Goal: Task Accomplishment & Management: Use online tool/utility

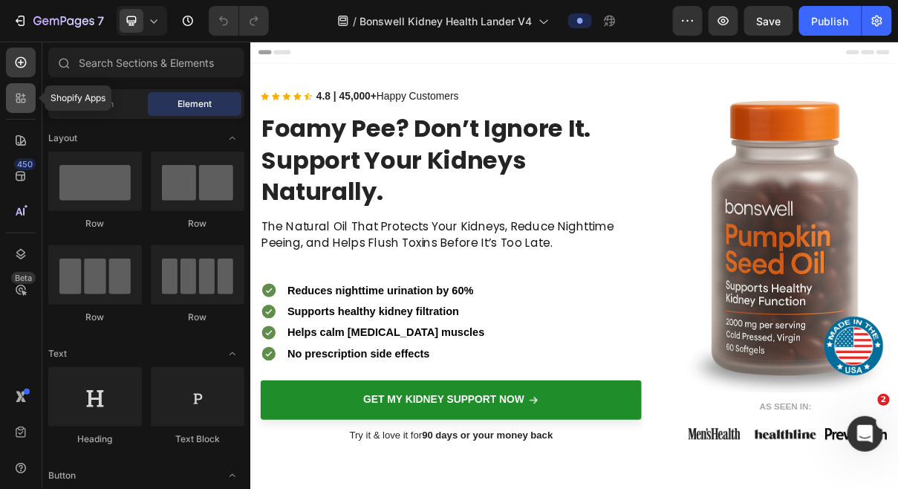
click at [21, 101] on icon at bounding box center [20, 98] width 15 height 15
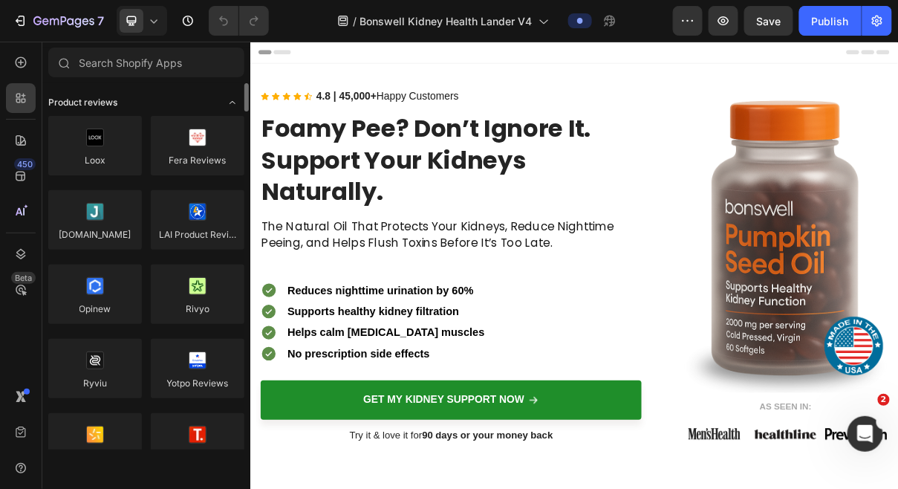
click at [80, 97] on span "Product reviews" at bounding box center [82, 102] width 69 height 13
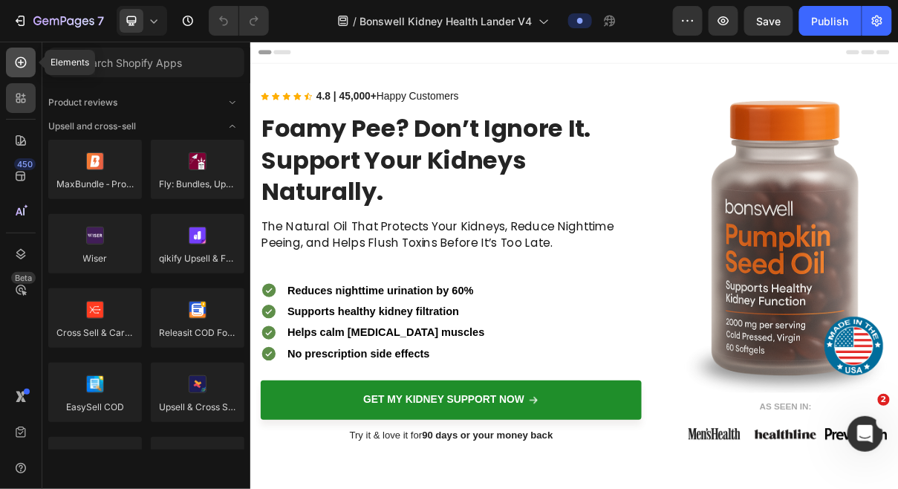
click at [25, 73] on div at bounding box center [21, 63] width 30 height 30
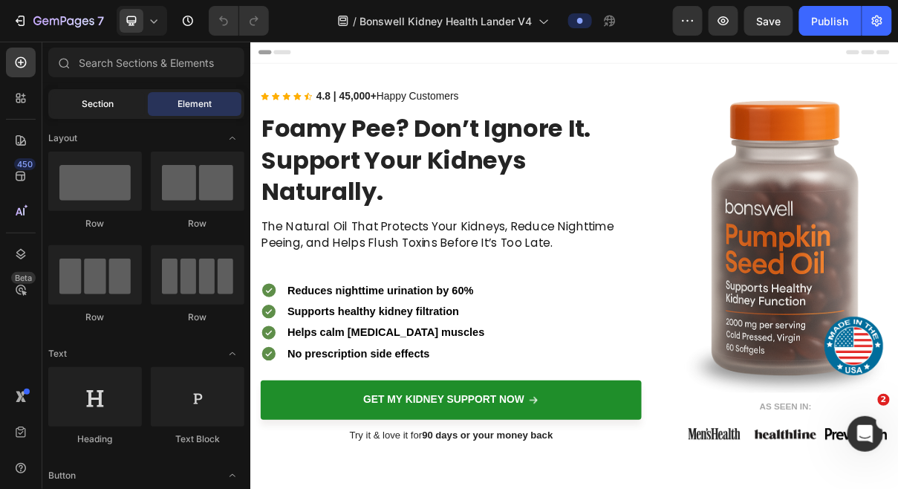
click at [110, 111] on div "Section" at bounding box center [98, 104] width 94 height 24
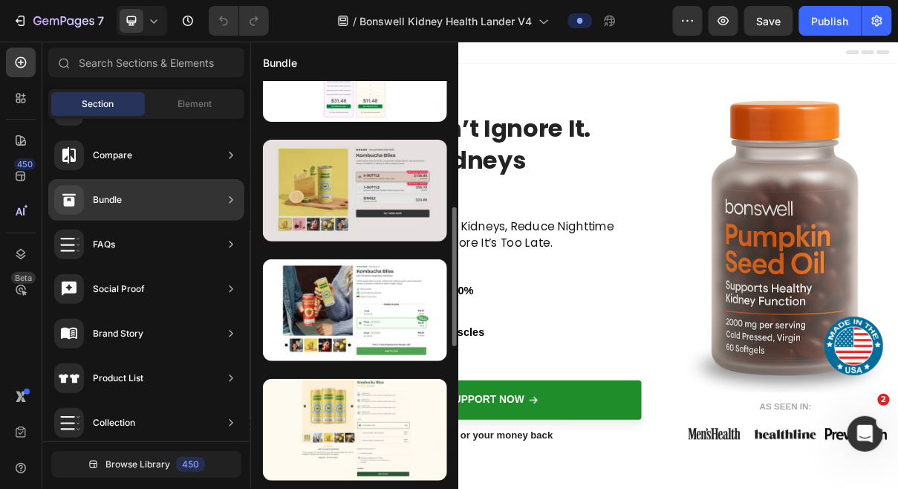
scroll to position [436, 0]
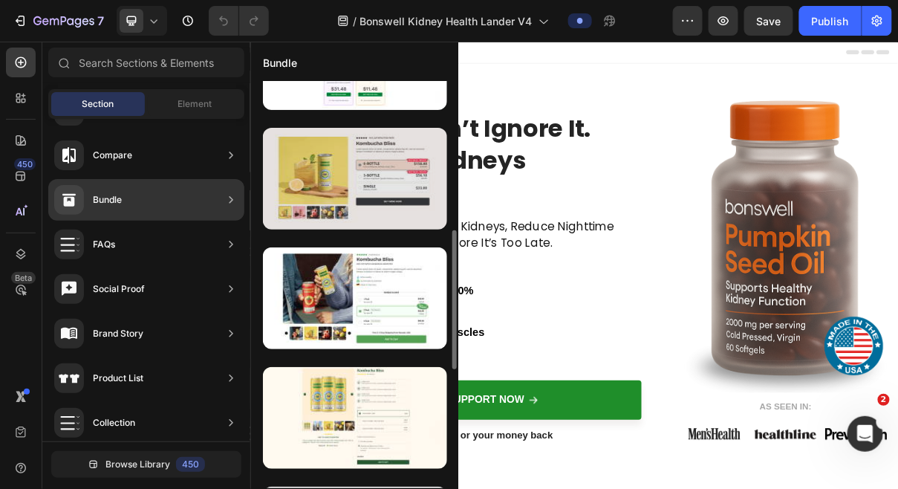
click at [371, 198] on div at bounding box center [355, 179] width 184 height 102
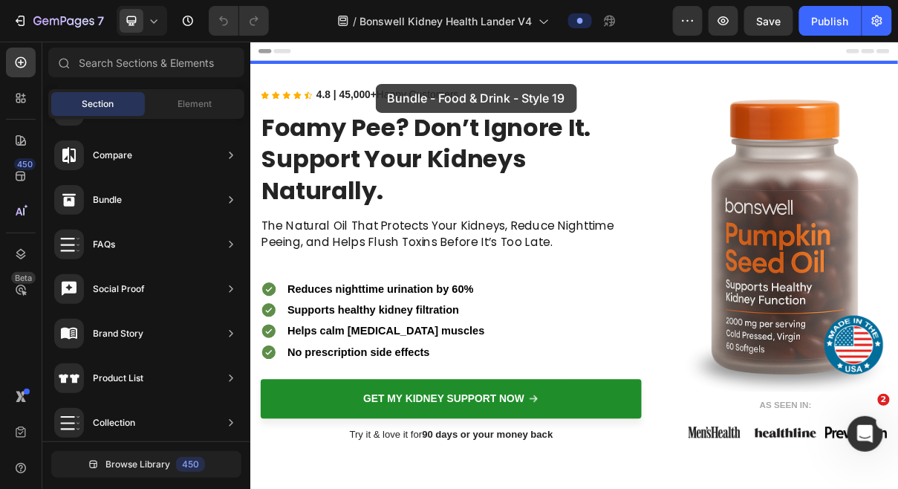
scroll to position [0, 0]
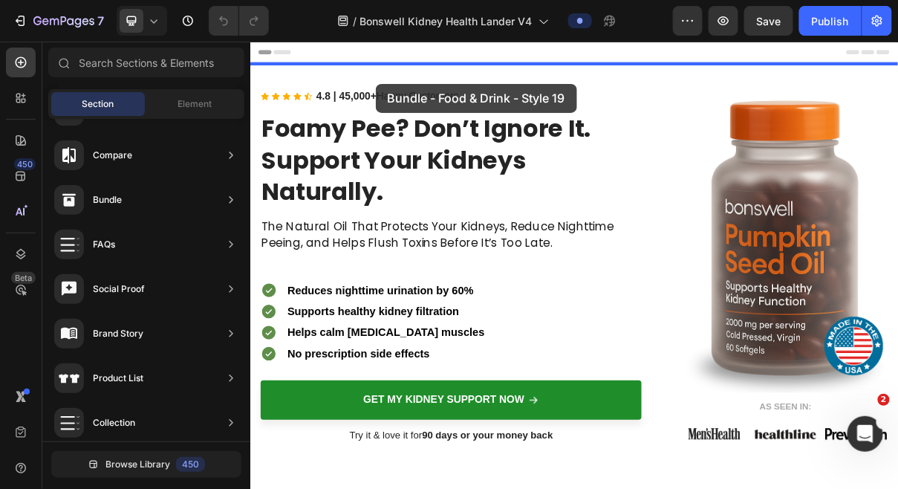
drag, startPoint x: 621, startPoint y: 239, endPoint x: 422, endPoint y: 96, distance: 245.3
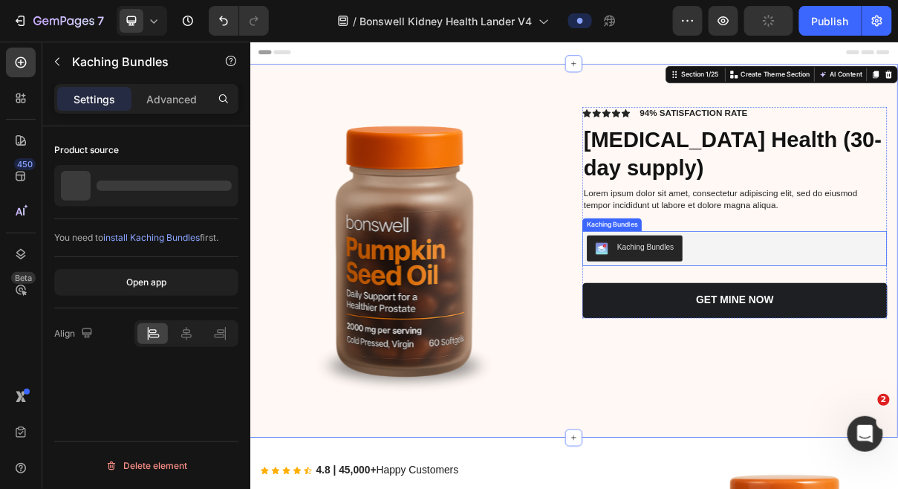
click at [789, 313] on button "Kaching Bundles" at bounding box center [778, 326] width 131 height 36
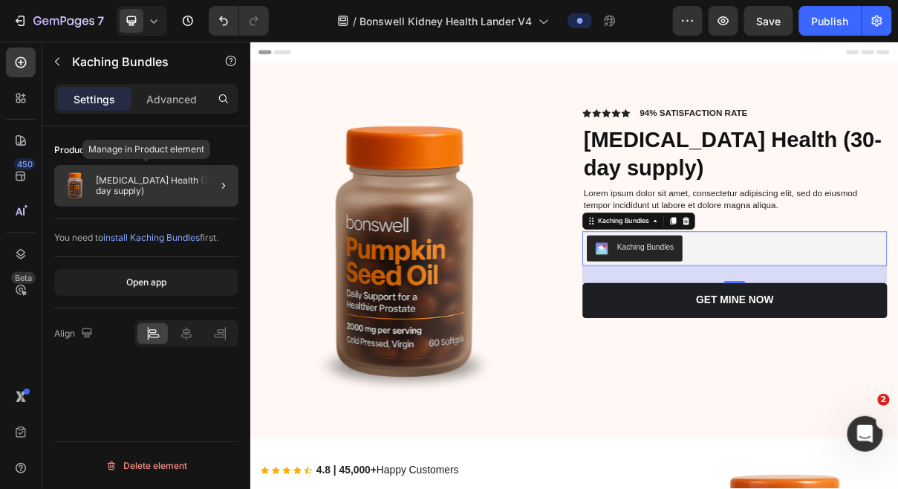
click at [177, 176] on div "[MEDICAL_DATA] Health (30-day supply)" at bounding box center [146, 186] width 184 height 42
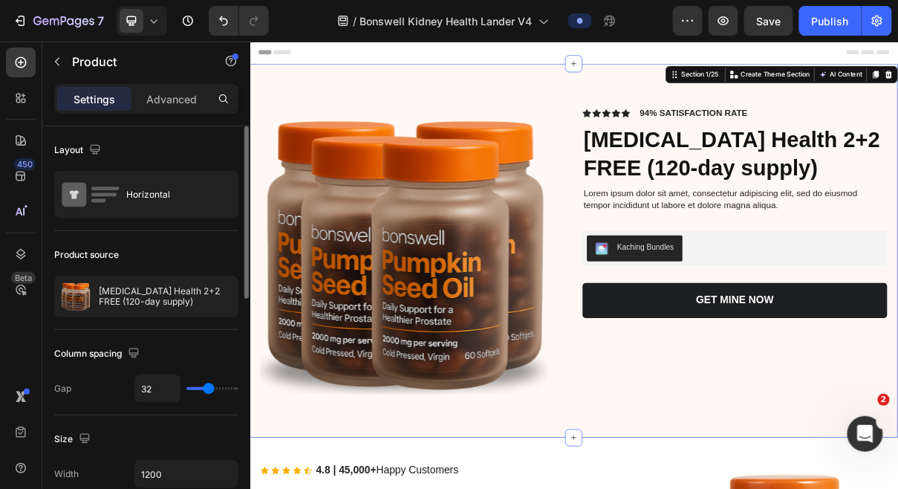
click at [897, 104] on div "Product Images Icon Icon Icon Icon Icon Icon List 94% SATISFACTION RATE Text Bl…" at bounding box center [695, 328] width 891 height 514
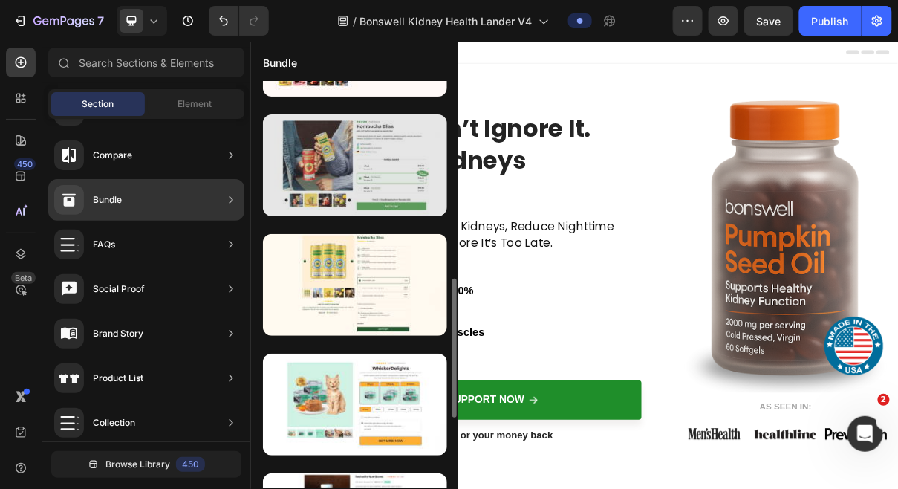
scroll to position [570, 0]
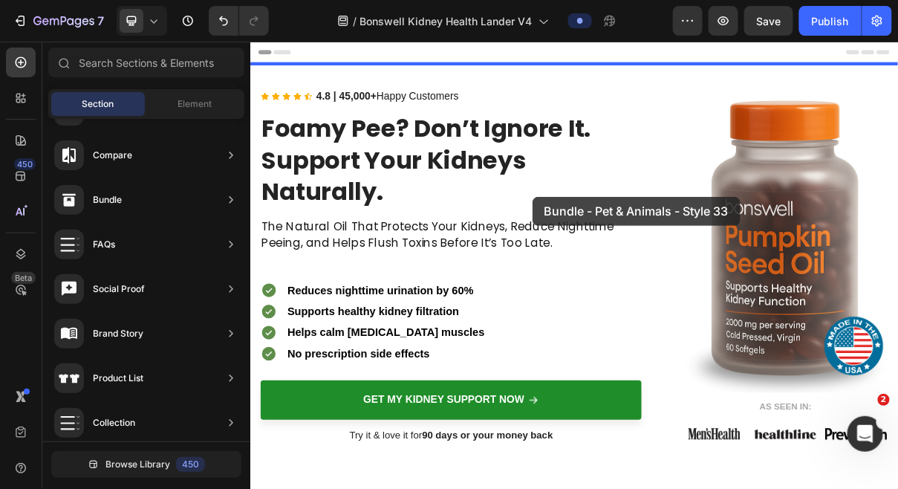
drag, startPoint x: 619, startPoint y: 466, endPoint x: 637, endPoint y: 254, distance: 213.2
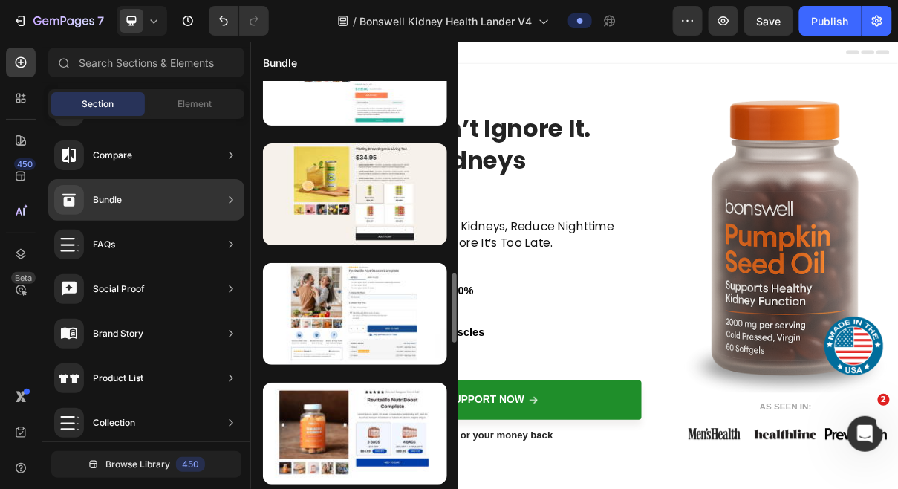
scroll to position [1087, 0]
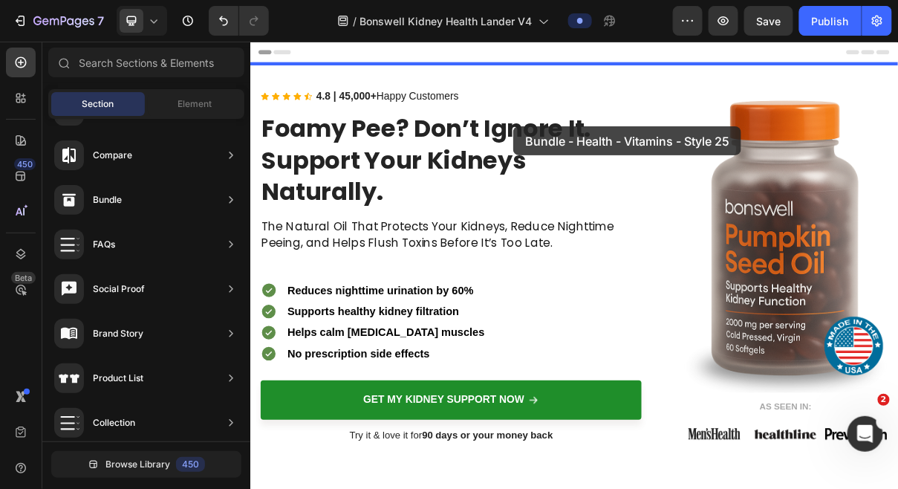
drag, startPoint x: 647, startPoint y: 376, endPoint x: 611, endPoint y: 157, distance: 221.3
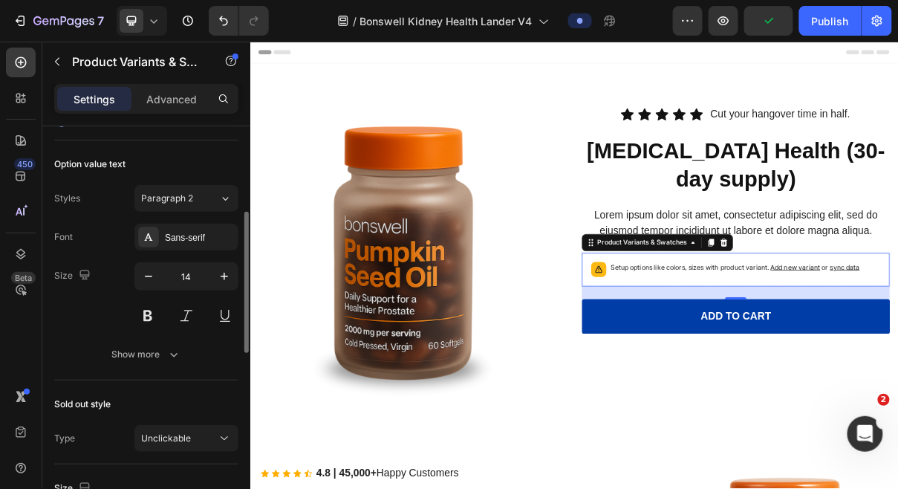
scroll to position [0, 0]
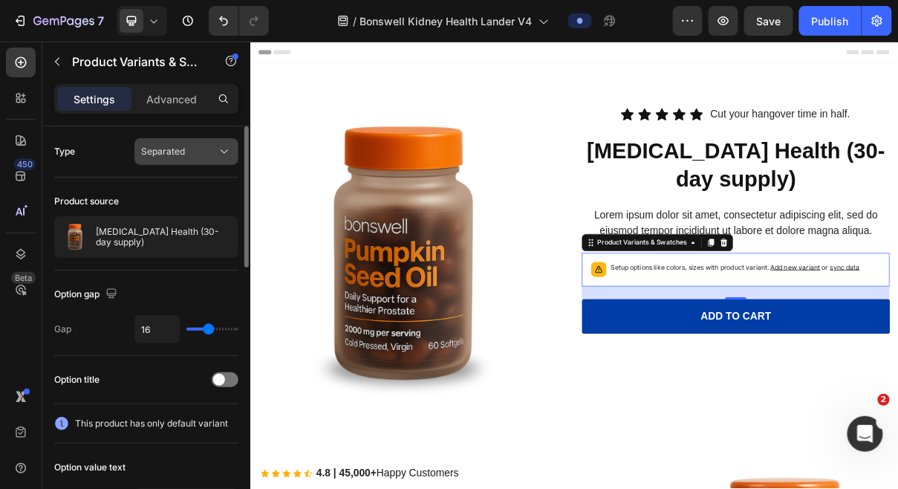
click at [192, 148] on div "Separated" at bounding box center [179, 151] width 76 height 13
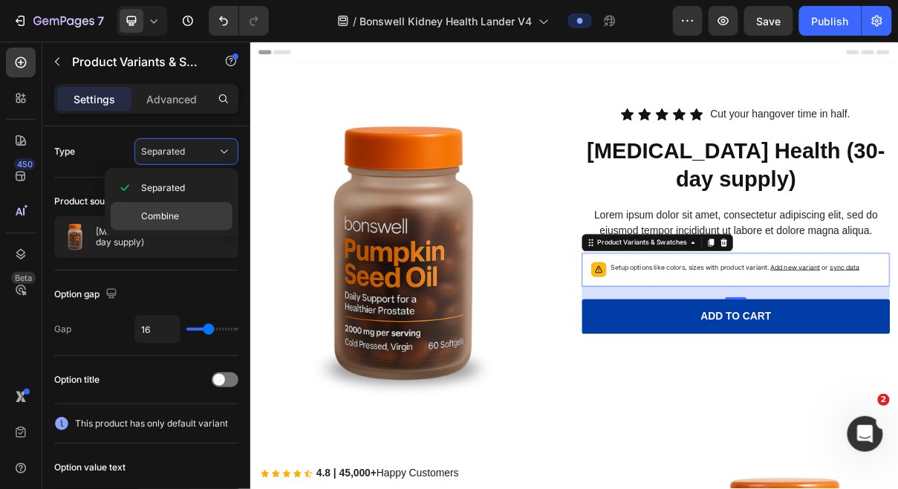
click at [163, 210] on span "Combine" at bounding box center [160, 215] width 38 height 13
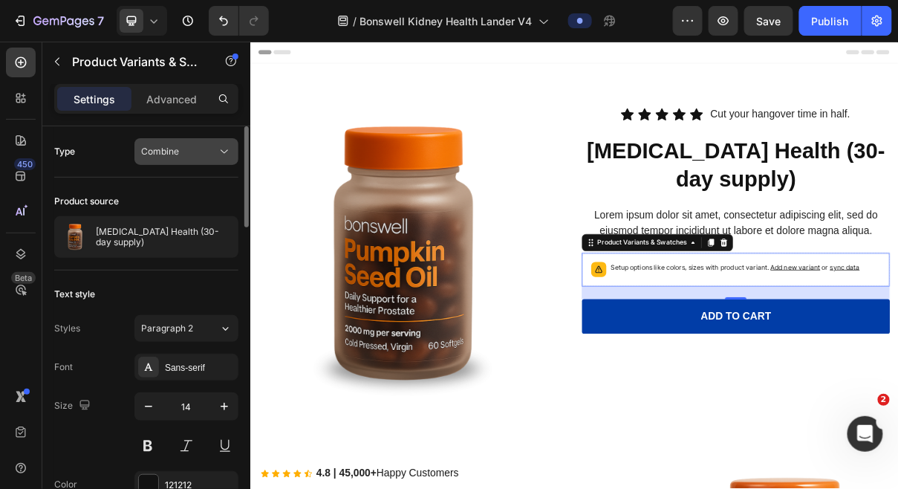
click at [196, 151] on div "Combine" at bounding box center [179, 151] width 76 height 13
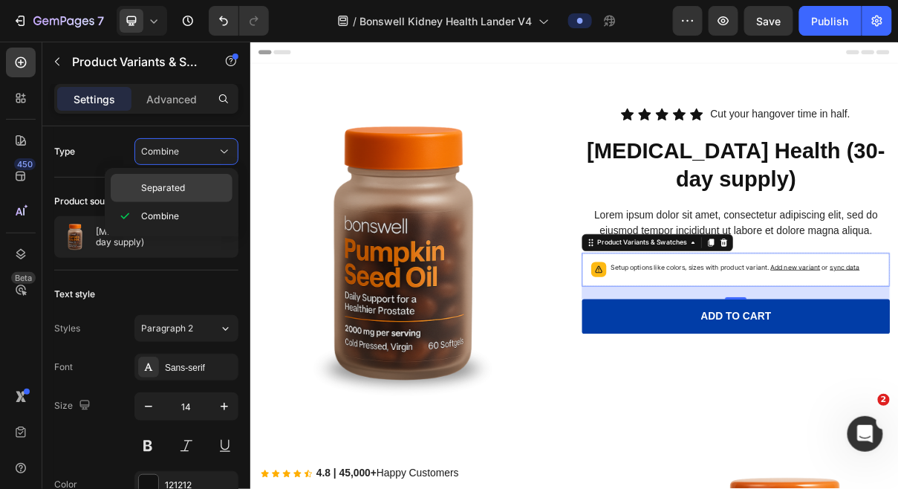
click at [175, 185] on span "Separated" at bounding box center [163, 187] width 44 height 13
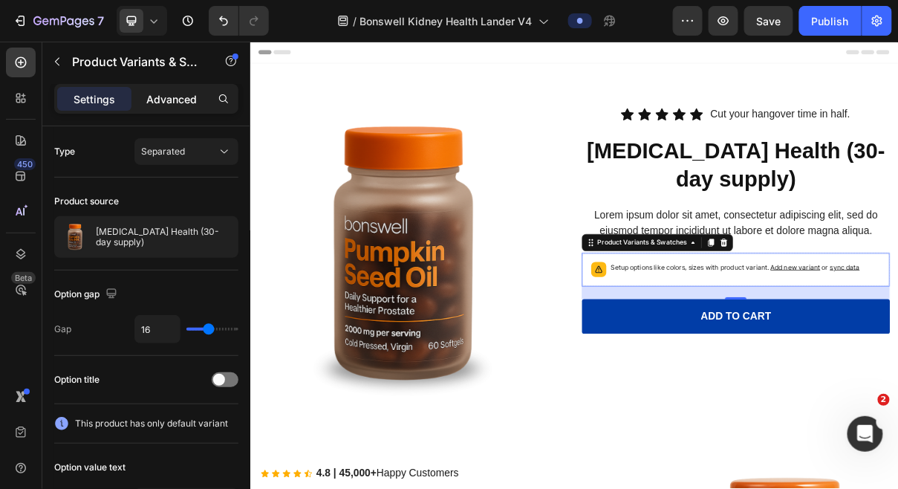
click at [183, 103] on p "Advanced" at bounding box center [171, 99] width 51 height 16
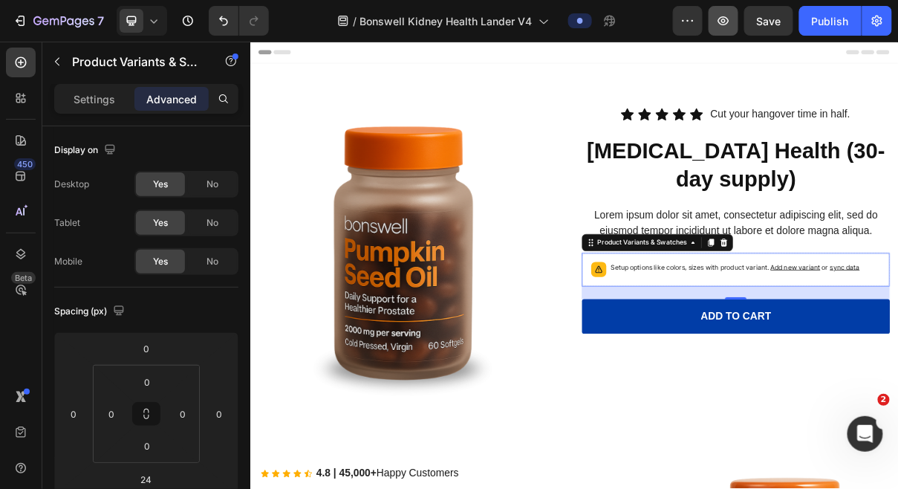
click at [731, 16] on icon "button" at bounding box center [723, 20] width 15 height 15
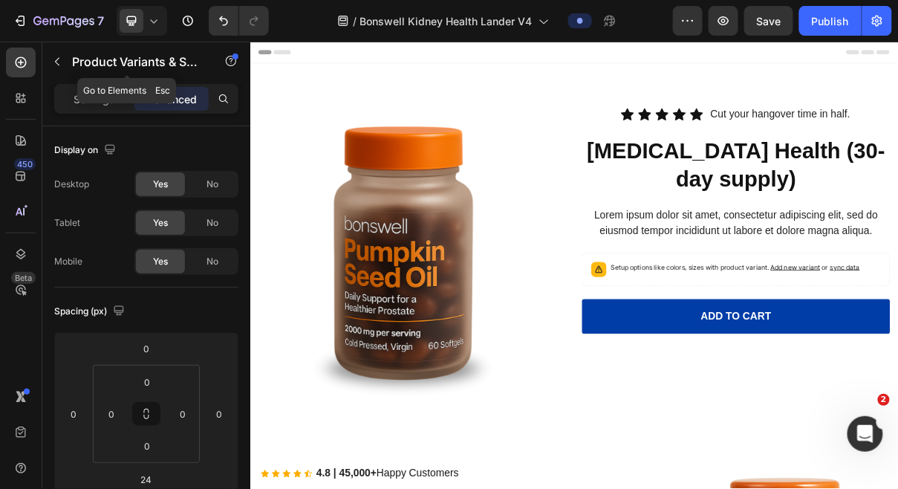
click at [53, 56] on icon "button" at bounding box center [57, 62] width 12 height 12
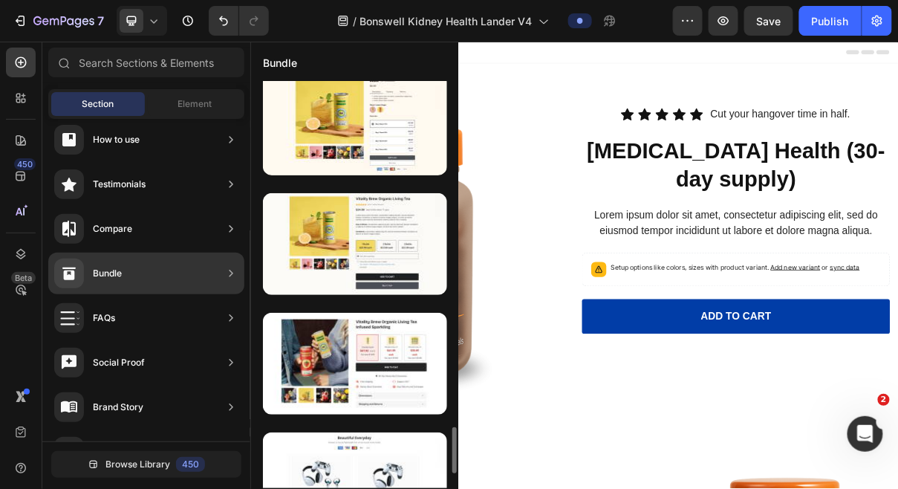
scroll to position [2898, 0]
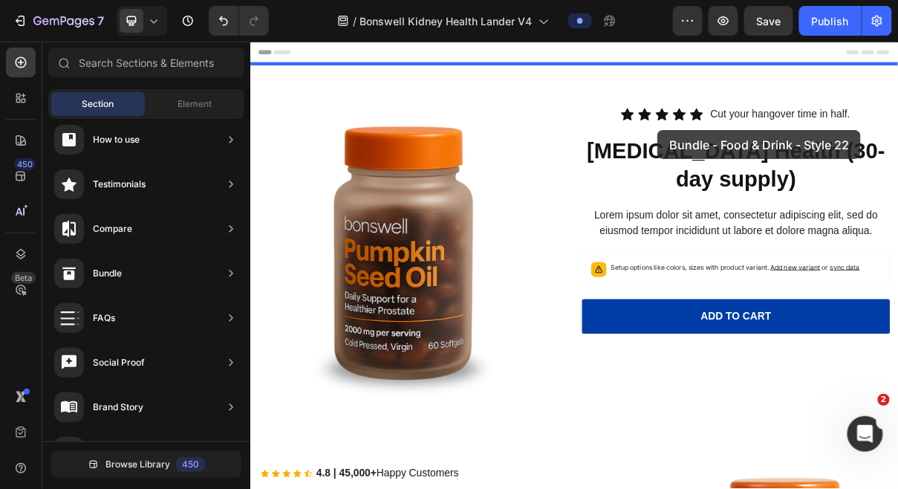
drag, startPoint x: 618, startPoint y: 400, endPoint x: 810, endPoint y: 163, distance: 305.3
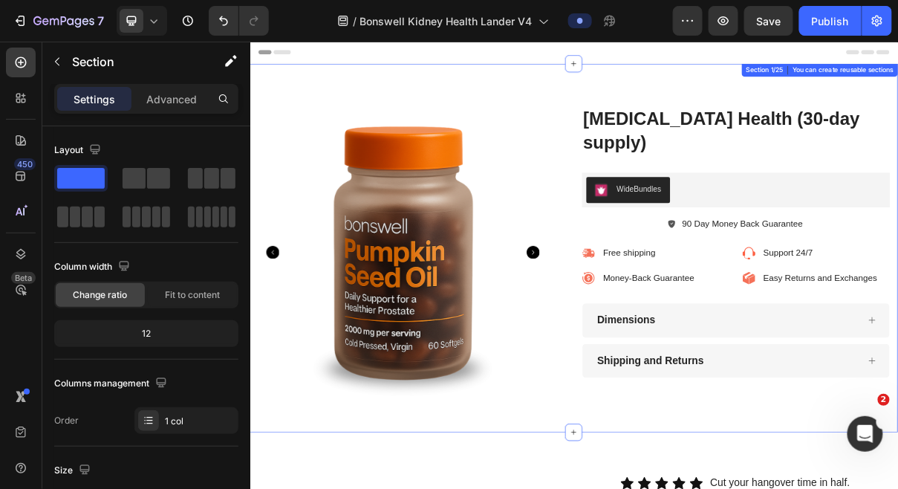
click at [806, 127] on div "Product Images [MEDICAL_DATA] Health (30-day supply) Product Title WideBundles …" at bounding box center [695, 324] width 891 height 507
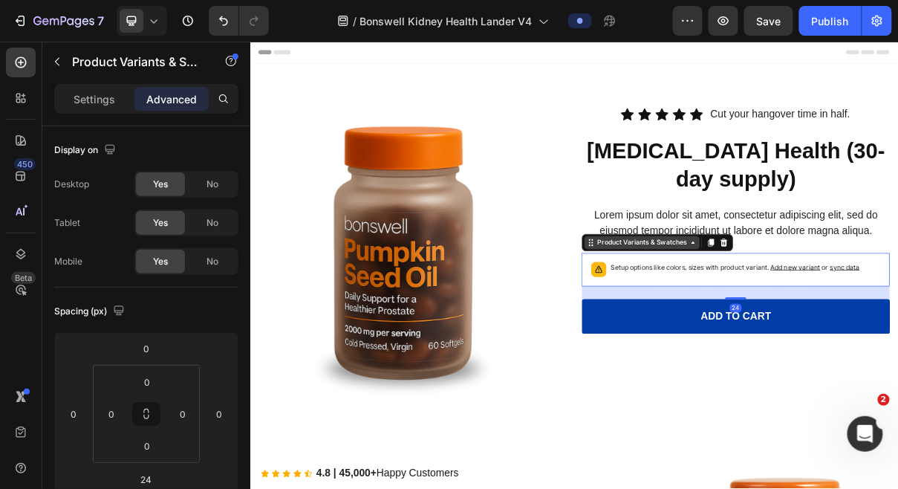
click at [808, 324] on div "Product Variants & Swatches" at bounding box center [789, 317] width 158 height 18
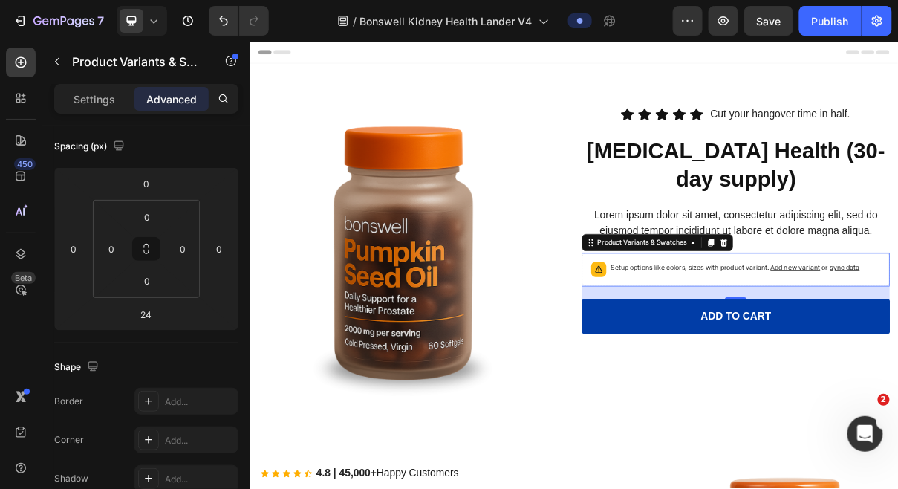
scroll to position [0, 0]
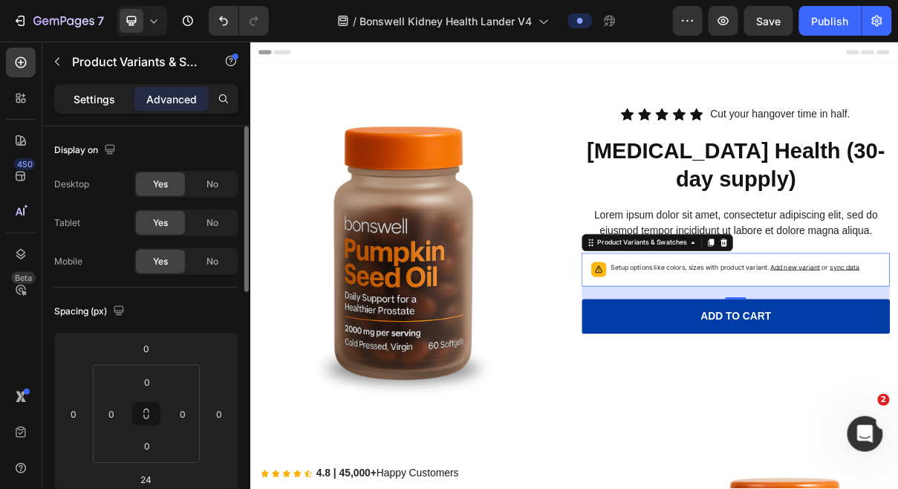
click at [102, 101] on p "Settings" at bounding box center [95, 99] width 42 height 16
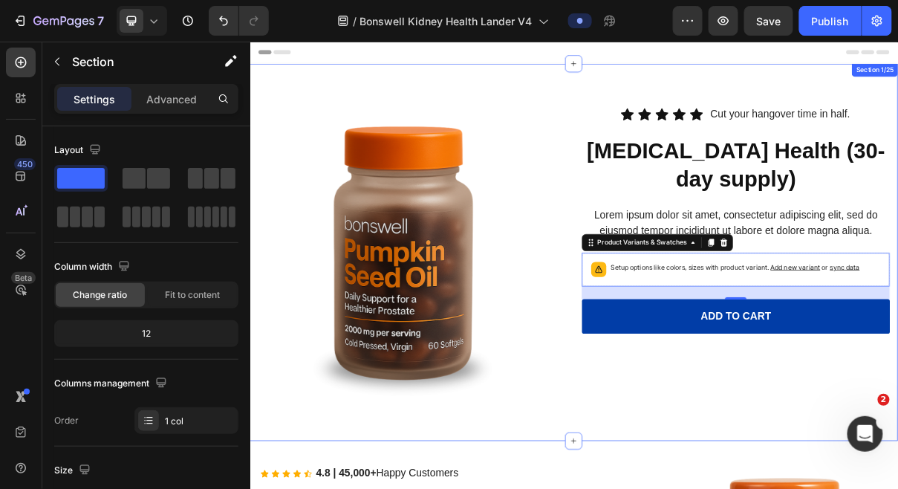
click at [775, 111] on div "Product Images Icon Icon Icon Icon Icon Icon List Cut your hangover time in hal…" at bounding box center [695, 330] width 891 height 518
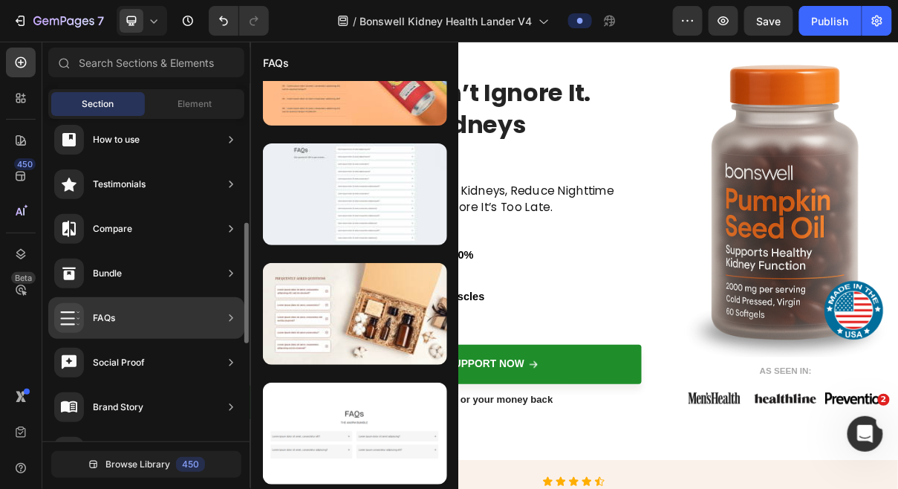
scroll to position [323, 0]
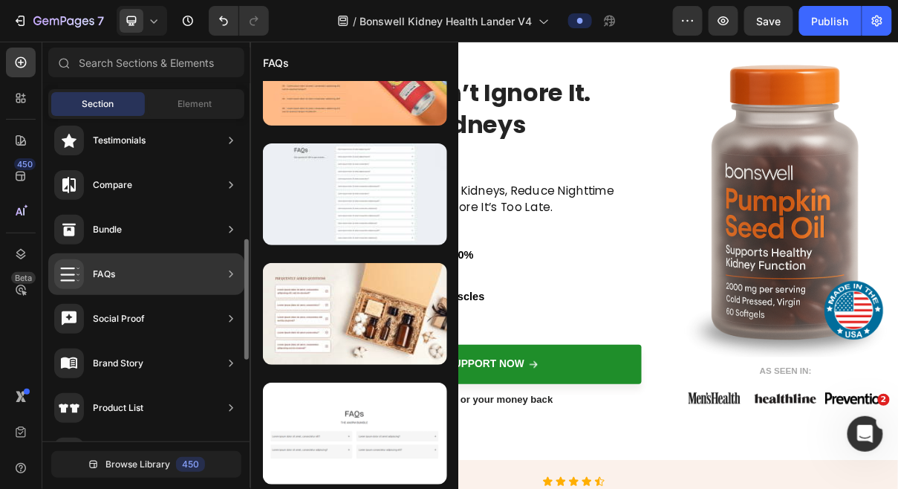
click at [170, 252] on div "Hero Section Product Detail Brands Trusted Badges Guarantee Product Breakdown H…" at bounding box center [146, 227] width 208 height 862
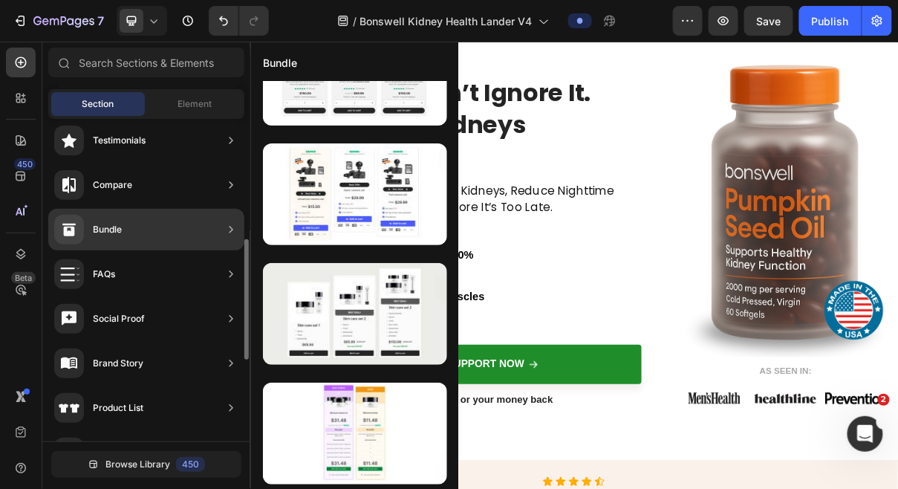
click at [169, 235] on div "Bundle" at bounding box center [146, 230] width 196 height 42
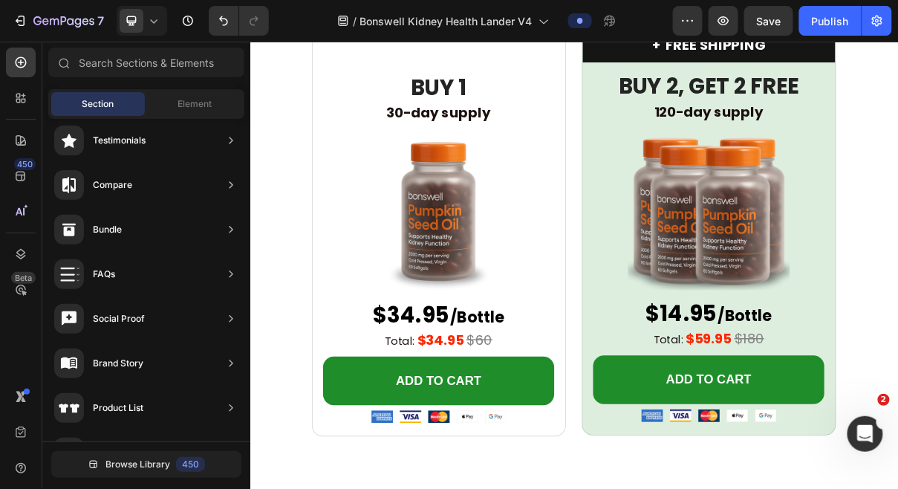
scroll to position [2583, 0]
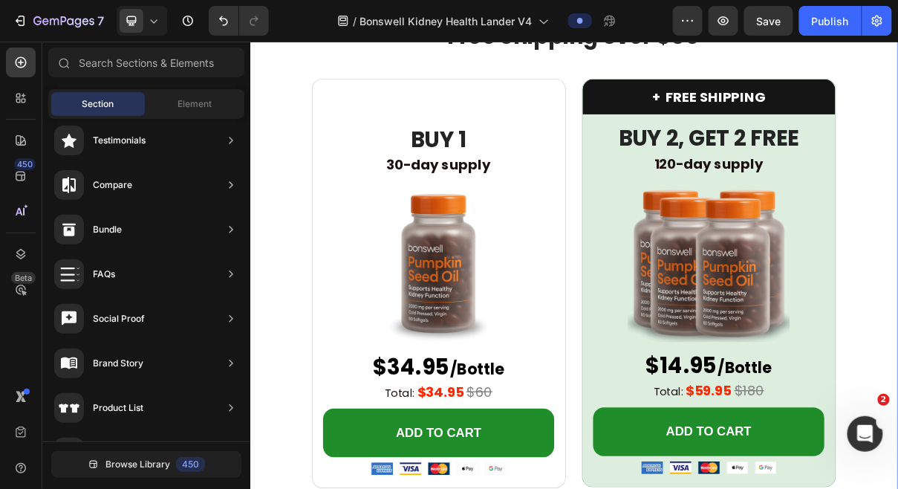
click at [897, 326] on div "Limited Time Offer & Free Shipping over $50 Heading MOST POPULAR Heading Row BU…" at bounding box center [695, 315] width 891 height 680
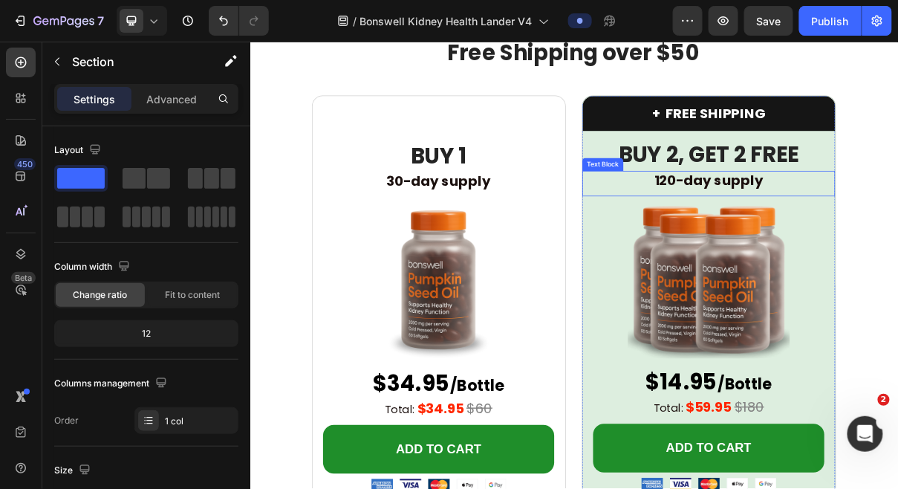
scroll to position [2688, 0]
